Goal: Task Accomplishment & Management: Use online tool/utility

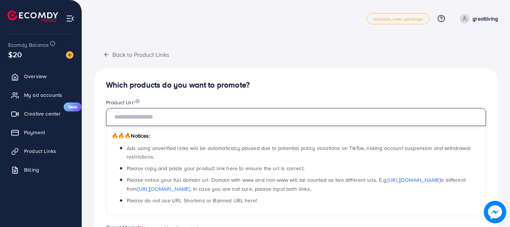
click at [183, 115] on input "text" at bounding box center [296, 117] width 380 height 18
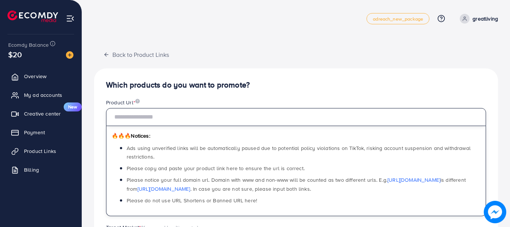
paste input "**********"
type input "*"
click at [166, 119] on input "text" at bounding box center [296, 117] width 380 height 18
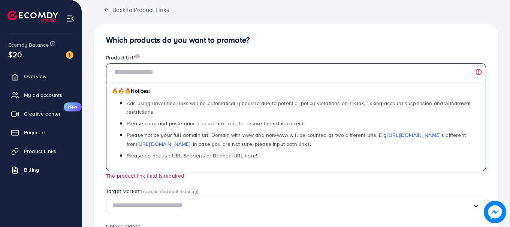
scroll to position [65, 0]
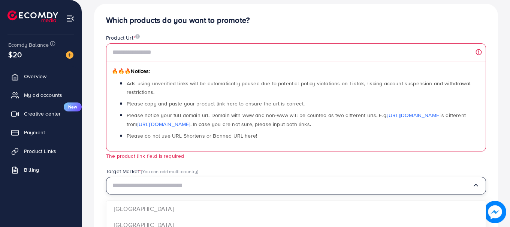
click at [134, 181] on input "Search for option" at bounding box center [291, 186] width 359 height 12
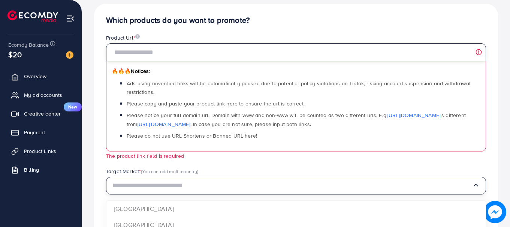
click at [231, 51] on input "text" at bounding box center [296, 52] width 380 height 18
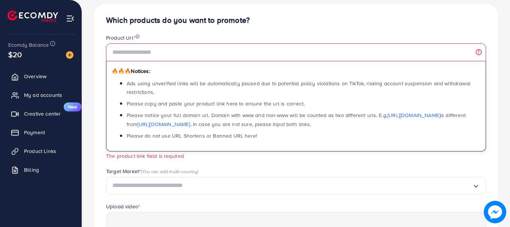
click at [138, 182] on input "Search for option" at bounding box center [291, 186] width 359 height 12
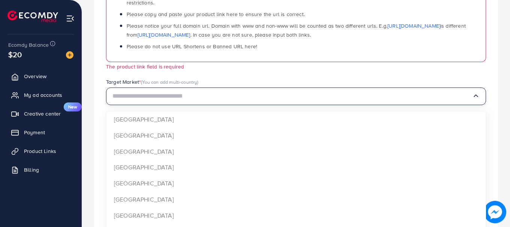
scroll to position [161, 0]
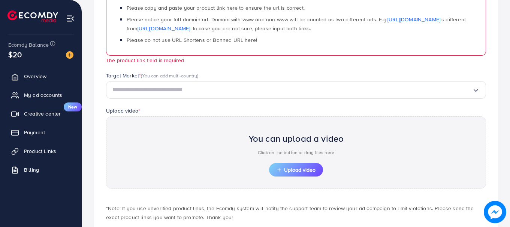
click at [365, 70] on div "Product Url * 🔥🔥🔥 Notices: Ads using unverified links will be automatically pau…" at bounding box center [296, 5] width 392 height 134
click at [295, 168] on span "Upload video" at bounding box center [295, 169] width 39 height 5
click at [177, 90] on input "Search for option" at bounding box center [291, 90] width 359 height 12
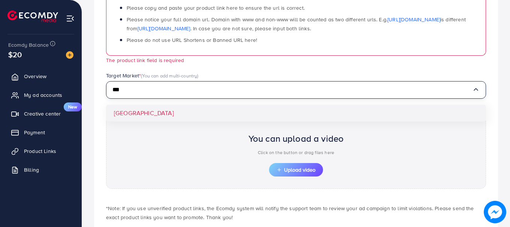
type input "***"
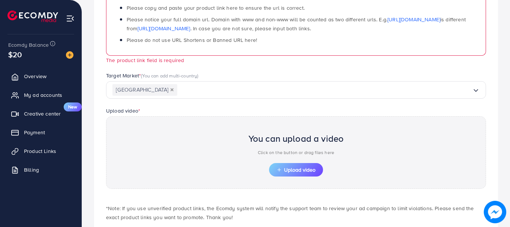
click at [171, 109] on div "Which products do you want to promote? Product Url * 🔥🔥🔥 Notices: Ads using unv…" at bounding box center [296, 82] width 404 height 349
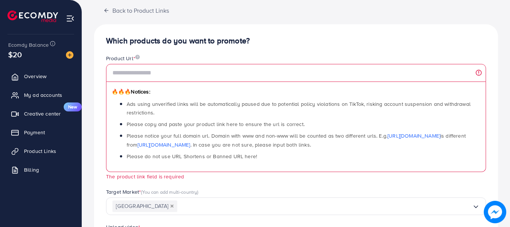
scroll to position [41, 0]
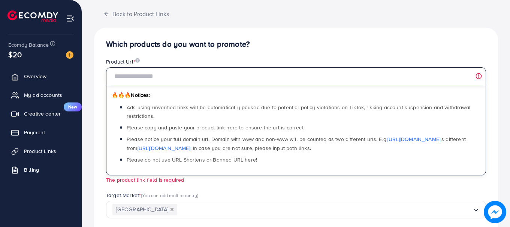
click at [180, 82] on input "text" at bounding box center [296, 76] width 380 height 18
paste input "**********"
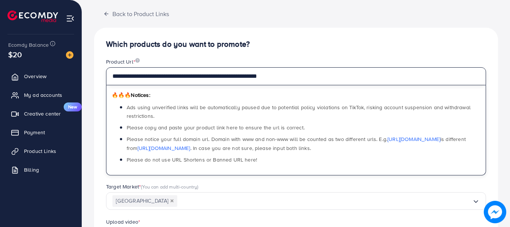
scroll to position [193, 0]
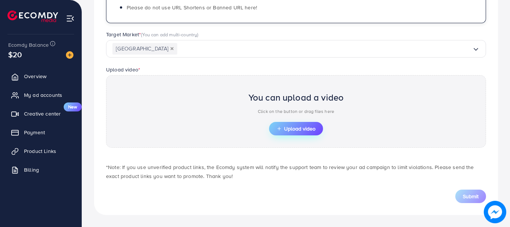
type input "**********"
click at [286, 134] on button "Upload video" at bounding box center [296, 128] width 54 height 13
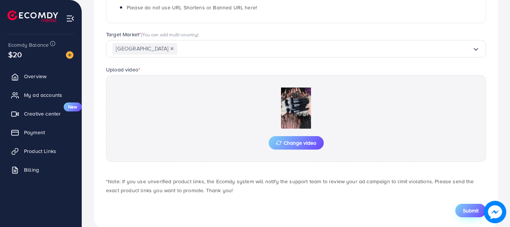
click at [469, 211] on span "Submit" at bounding box center [470, 210] width 16 height 7
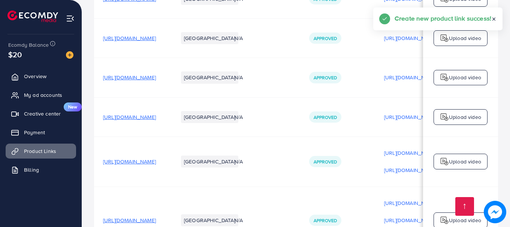
scroll to position [1001, 0]
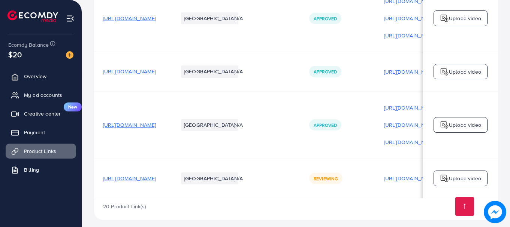
click at [457, 179] on div "Upload video" at bounding box center [460, 179] width 54 height 16
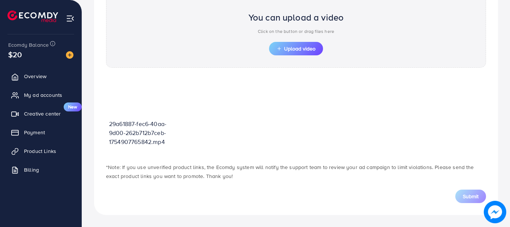
scroll to position [268, 0]
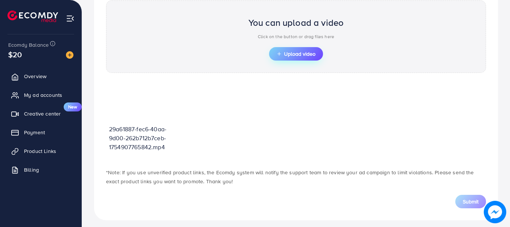
click at [296, 54] on span "Upload video" at bounding box center [295, 53] width 39 height 5
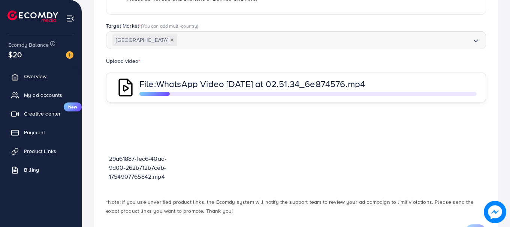
scroll to position [238, 0]
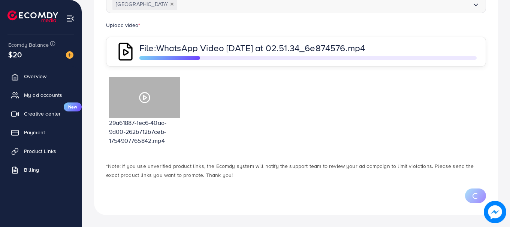
click at [153, 92] on div at bounding box center [144, 97] width 71 height 41
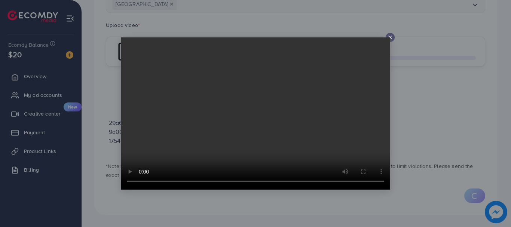
click at [451, 134] on div at bounding box center [255, 113] width 511 height 227
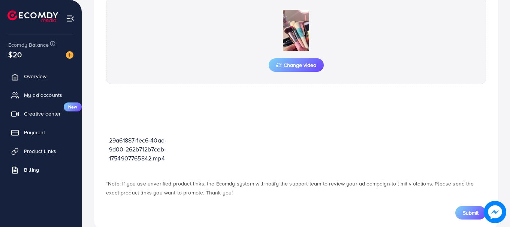
scroll to position [288, 0]
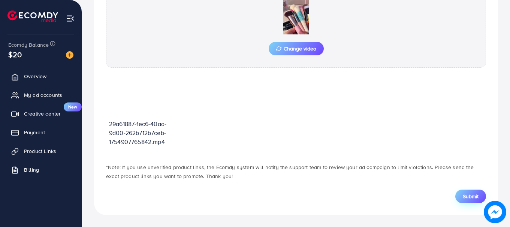
click at [469, 194] on span "Submit" at bounding box center [470, 196] width 16 height 7
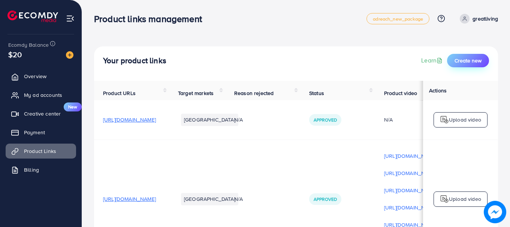
click at [477, 65] on button "Create new" at bounding box center [468, 60] width 42 height 13
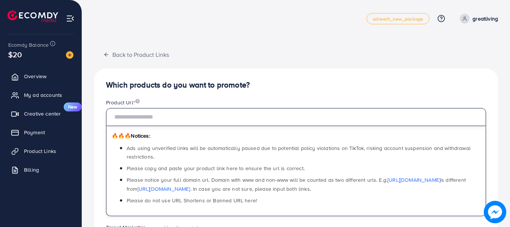
click at [213, 116] on input "text" at bounding box center [296, 117] width 380 height 18
paste input "**********"
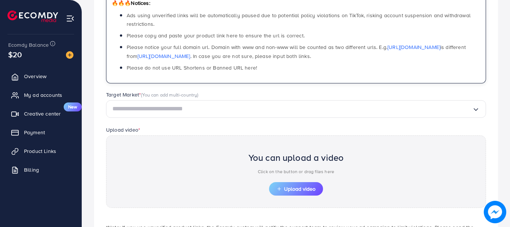
scroll to position [193, 0]
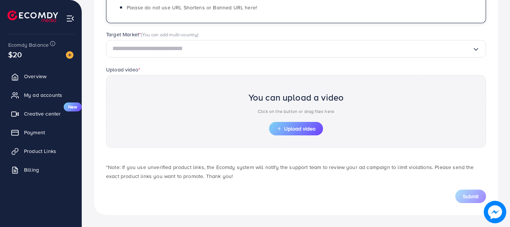
type input "**********"
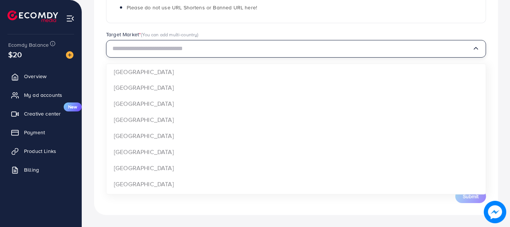
click at [302, 49] on input "Search for option" at bounding box center [291, 49] width 359 height 12
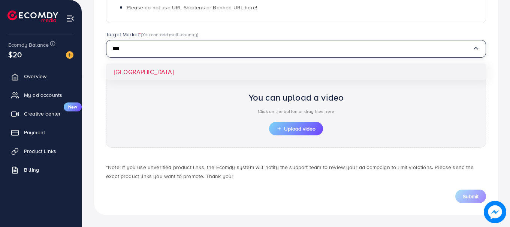
type input "***"
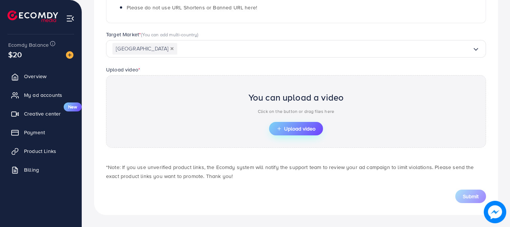
click at [307, 130] on span "Upload video" at bounding box center [295, 128] width 39 height 5
click at [305, 128] on span "Upload video" at bounding box center [295, 128] width 39 height 5
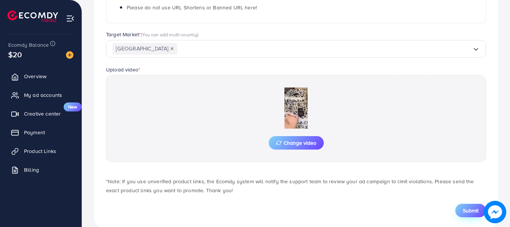
click at [465, 207] on span "Submit" at bounding box center [470, 210] width 16 height 7
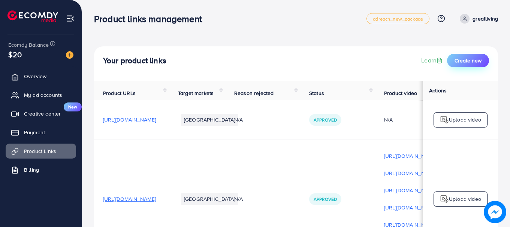
click at [469, 63] on span "Create new" at bounding box center [467, 60] width 27 height 7
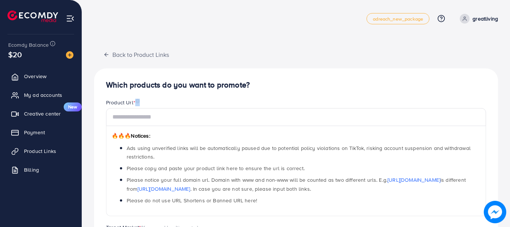
drag, startPoint x: 258, startPoint y: 106, endPoint x: 254, endPoint y: 113, distance: 7.6
click at [254, 113] on div "Product Url * 🔥🔥🔥 Notices: Ads using unverified links will be automatically pau…" at bounding box center [296, 158] width 380 height 118
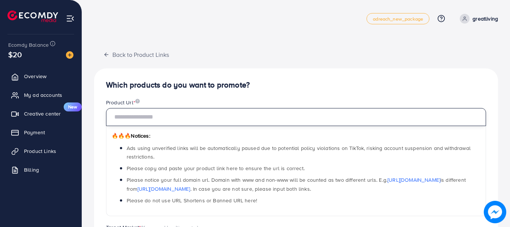
click at [254, 113] on input "text" at bounding box center [296, 117] width 380 height 18
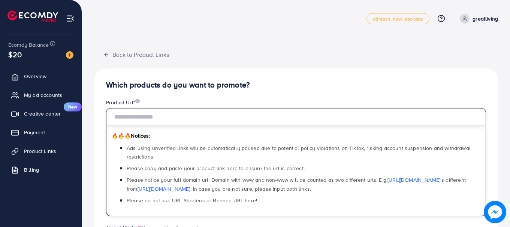
type input "*"
paste input "**********"
type input "**********"
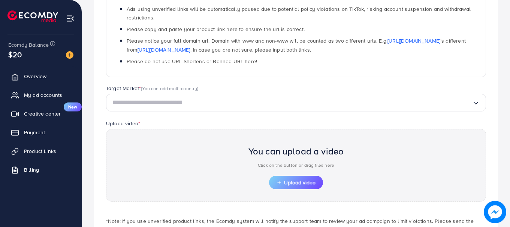
scroll to position [140, 0]
click at [300, 186] on button "Upload video" at bounding box center [296, 182] width 54 height 13
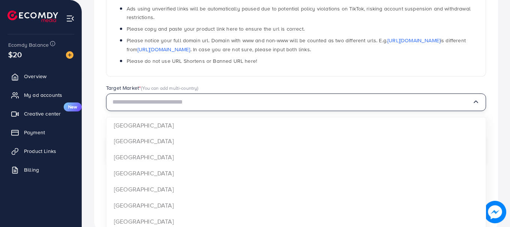
click at [254, 100] on input "Search for option" at bounding box center [291, 103] width 359 height 12
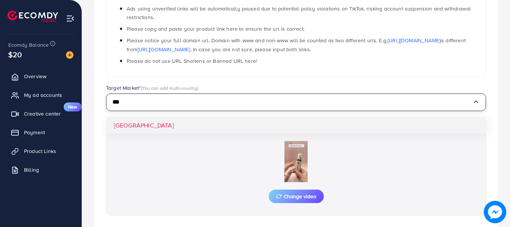
type input "***"
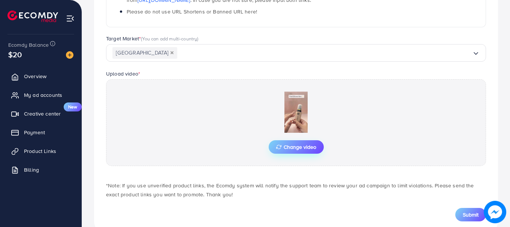
scroll to position [207, 0]
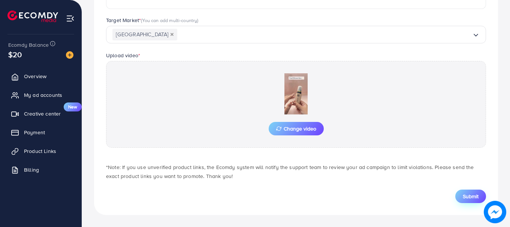
click at [466, 194] on span "Submit" at bounding box center [470, 196] width 16 height 7
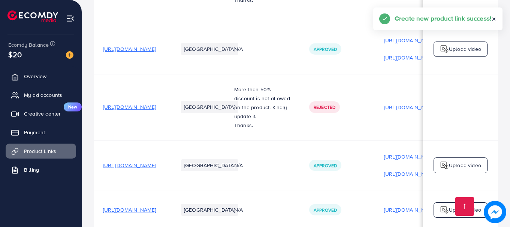
scroll to position [1091, 0]
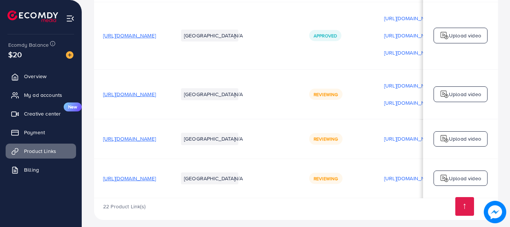
click at [448, 174] on img at bounding box center [444, 178] width 9 height 9
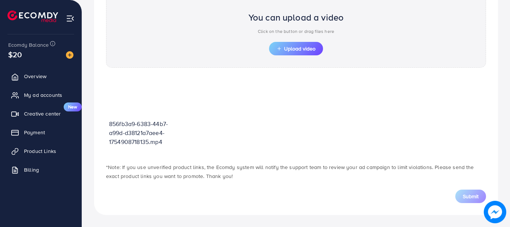
scroll to position [268, 0]
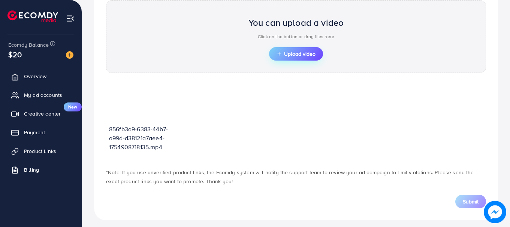
click at [283, 54] on span "Upload video" at bounding box center [295, 53] width 39 height 5
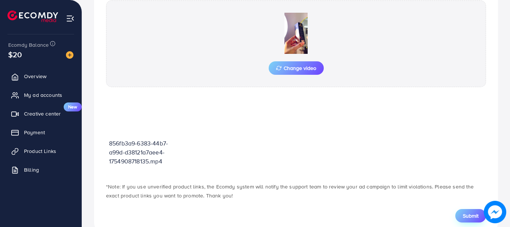
click at [469, 213] on span "Submit" at bounding box center [470, 215] width 16 height 7
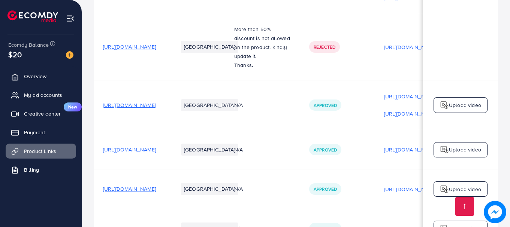
scroll to position [1102, 0]
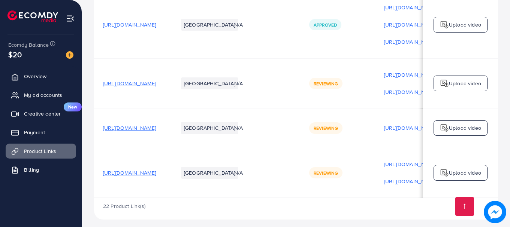
click at [478, 170] on p "Upload video" at bounding box center [464, 172] width 32 height 9
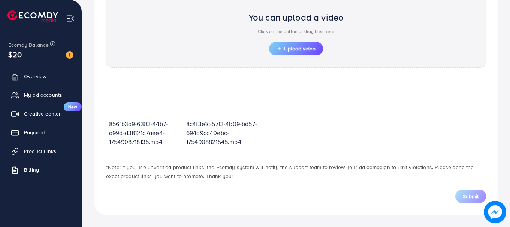
scroll to position [268, 0]
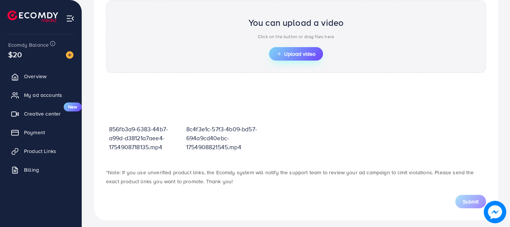
click at [308, 54] on span "Upload video" at bounding box center [295, 53] width 39 height 5
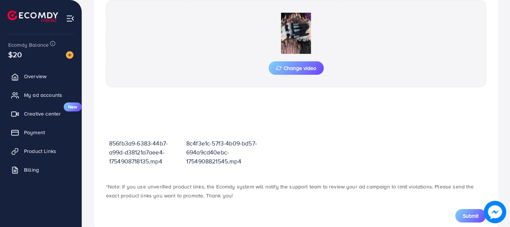
click at [467, 209] on div "Submit" at bounding box center [296, 211] width 392 height 22
click at [468, 214] on span "Submit" at bounding box center [470, 215] width 16 height 7
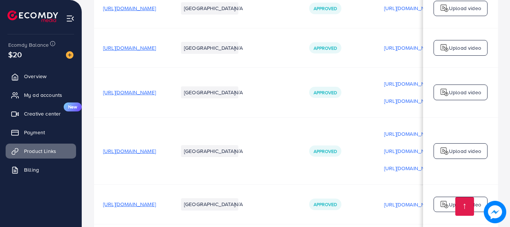
scroll to position [1119, 0]
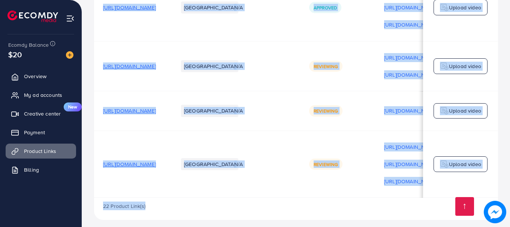
drag, startPoint x: 362, startPoint y: 194, endPoint x: 368, endPoint y: 193, distance: 6.9
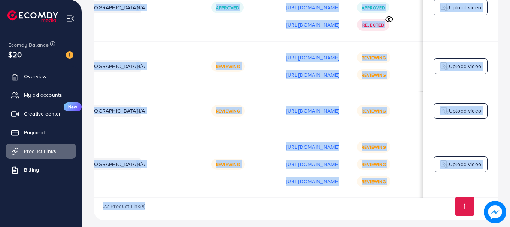
scroll to position [0, 189]
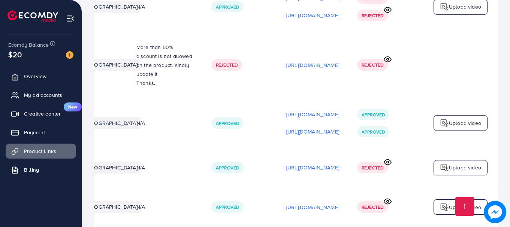
scroll to position [0, 0]
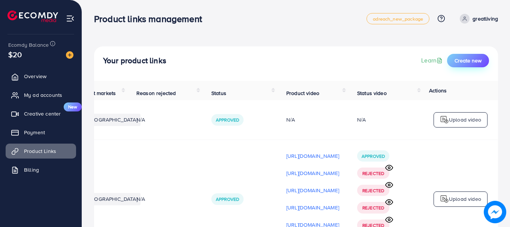
click at [481, 63] on span "Create new" at bounding box center [467, 60] width 27 height 7
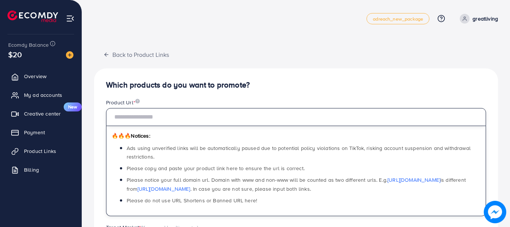
click at [240, 114] on input "text" at bounding box center [296, 117] width 380 height 18
paste input "**********"
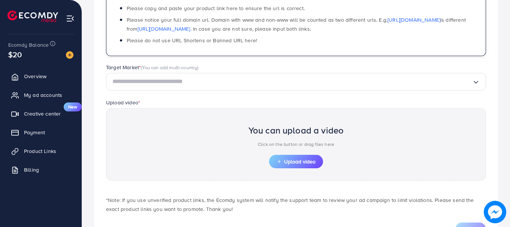
scroll to position [193, 0]
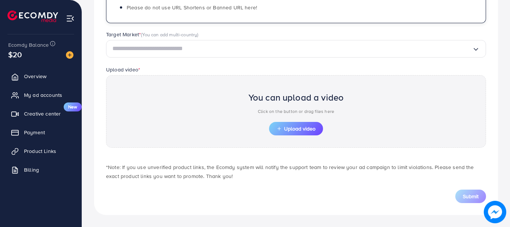
type input "**********"
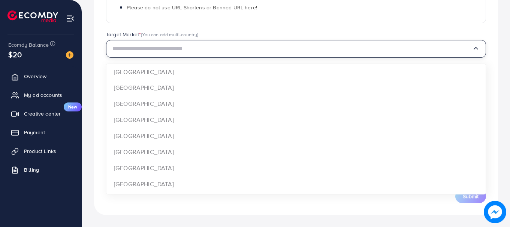
click at [288, 48] on input "Search for option" at bounding box center [291, 49] width 359 height 12
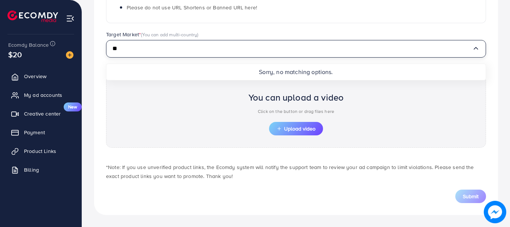
type input "*"
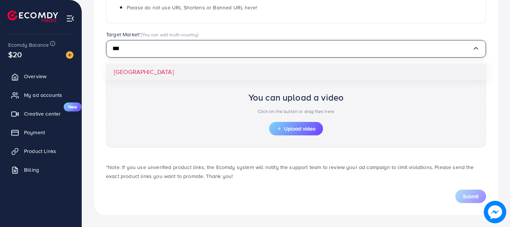
type input "***"
click at [282, 72] on div "**********" at bounding box center [296, 45] width 404 height 340
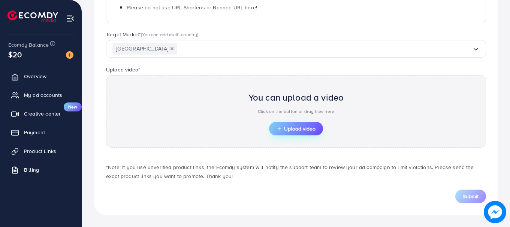
click at [294, 128] on span "Upload video" at bounding box center [295, 128] width 39 height 5
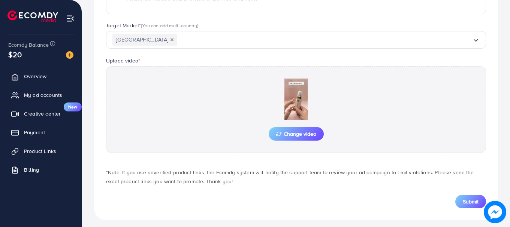
scroll to position [207, 0]
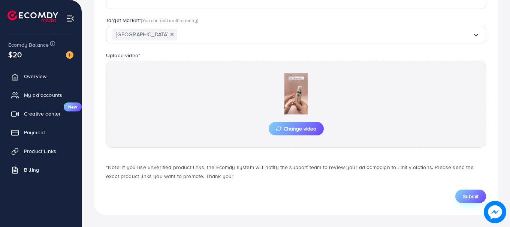
click at [475, 197] on span "Submit" at bounding box center [470, 196] width 16 height 7
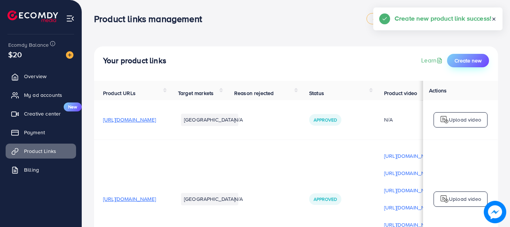
click at [469, 63] on span "Create new" at bounding box center [467, 60] width 27 height 7
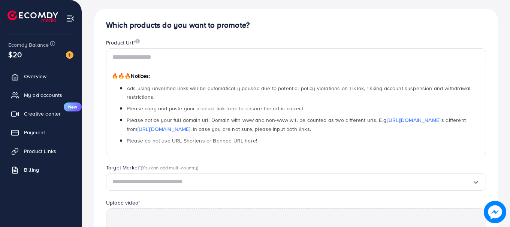
scroll to position [75, 0]
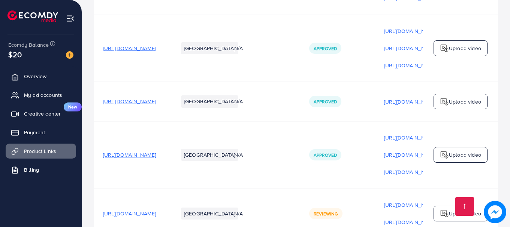
scroll to position [1158, 0]
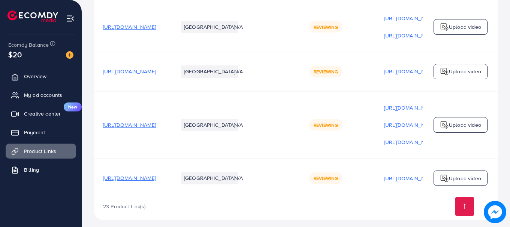
click at [447, 174] on img at bounding box center [444, 178] width 9 height 9
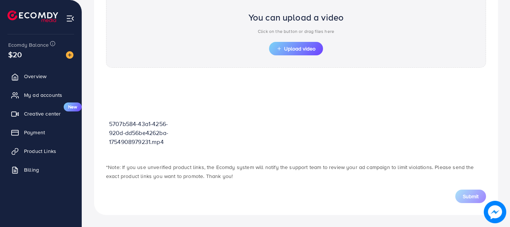
scroll to position [268, 0]
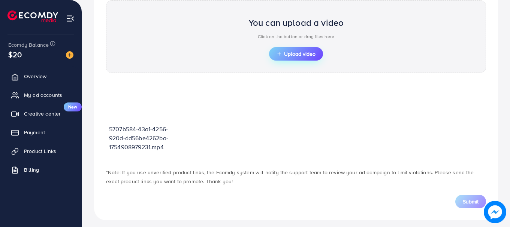
click at [297, 49] on button "Upload video" at bounding box center [296, 53] width 54 height 13
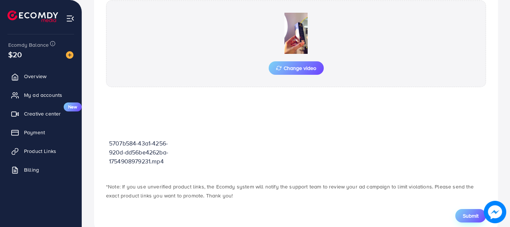
click at [472, 218] on span "Submit" at bounding box center [470, 215] width 16 height 7
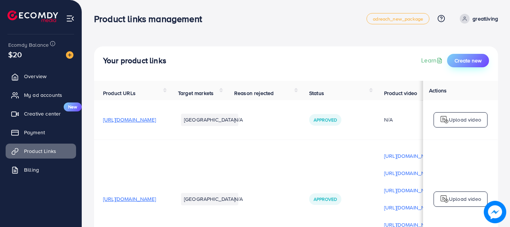
click at [477, 61] on span "Create new" at bounding box center [467, 60] width 27 height 7
